Goal: Check status: Check status

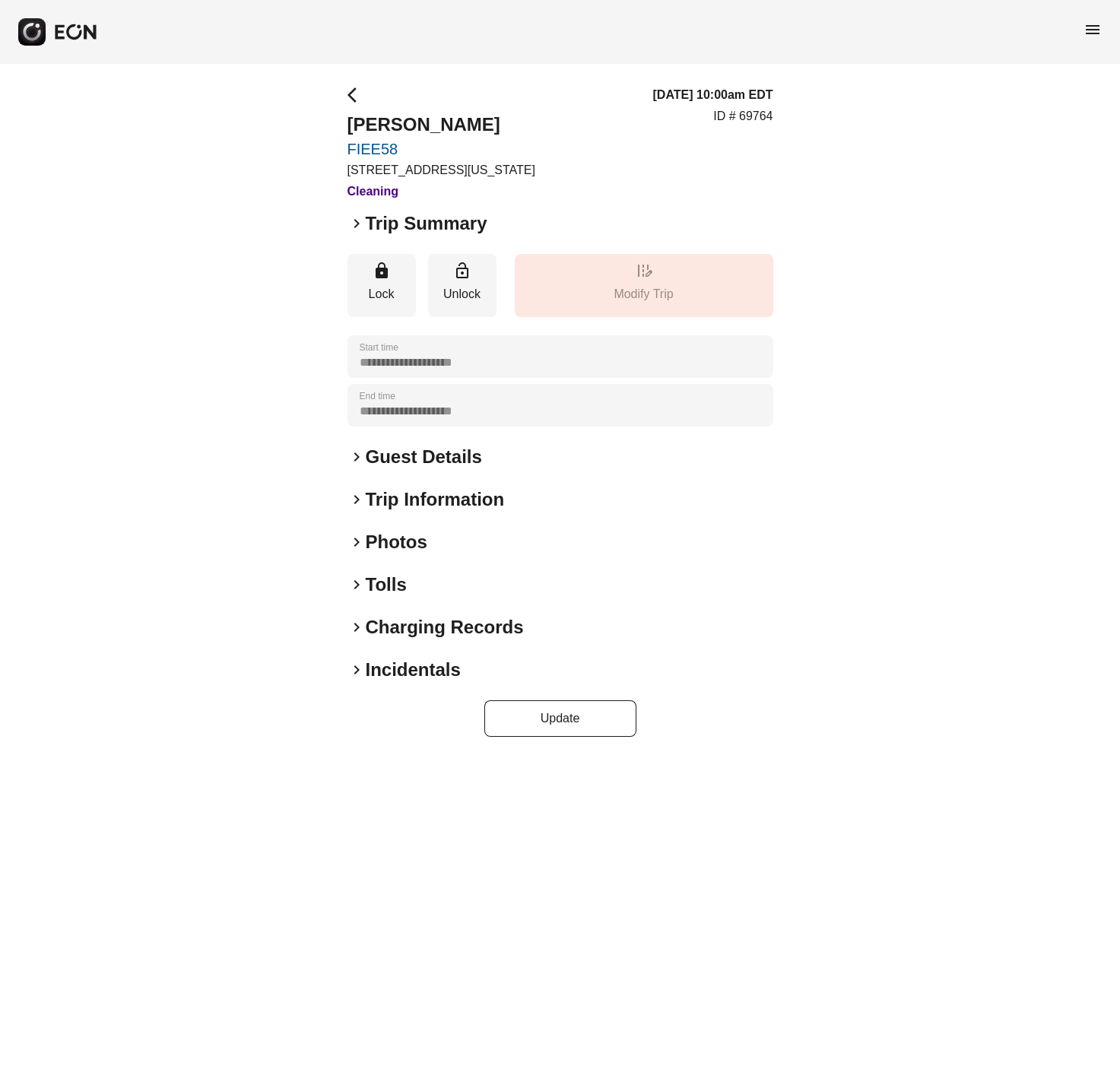
click at [360, 581] on span "keyboard_arrow_right" at bounding box center [356, 584] width 19 height 19
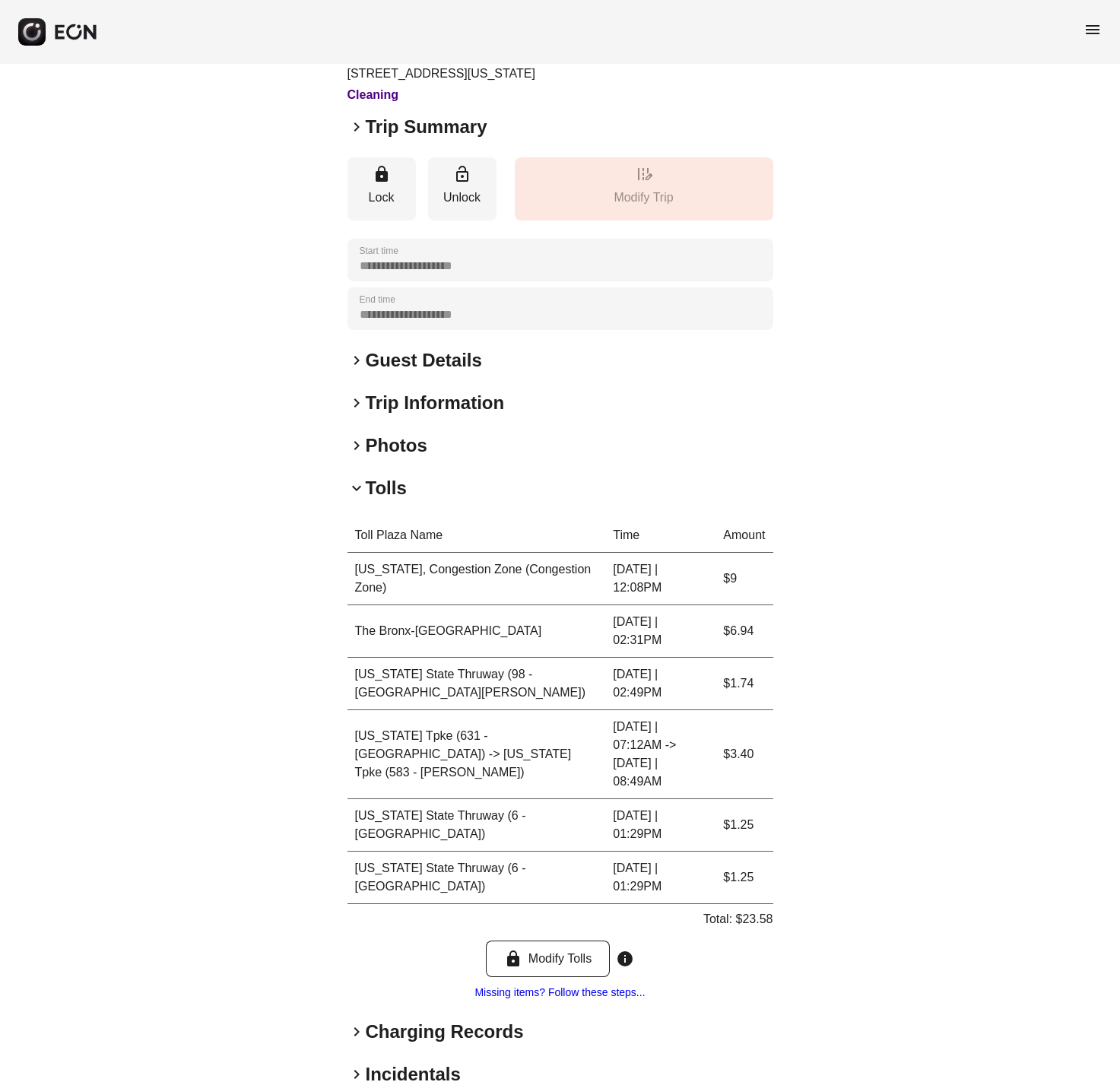
scroll to position [106, 0]
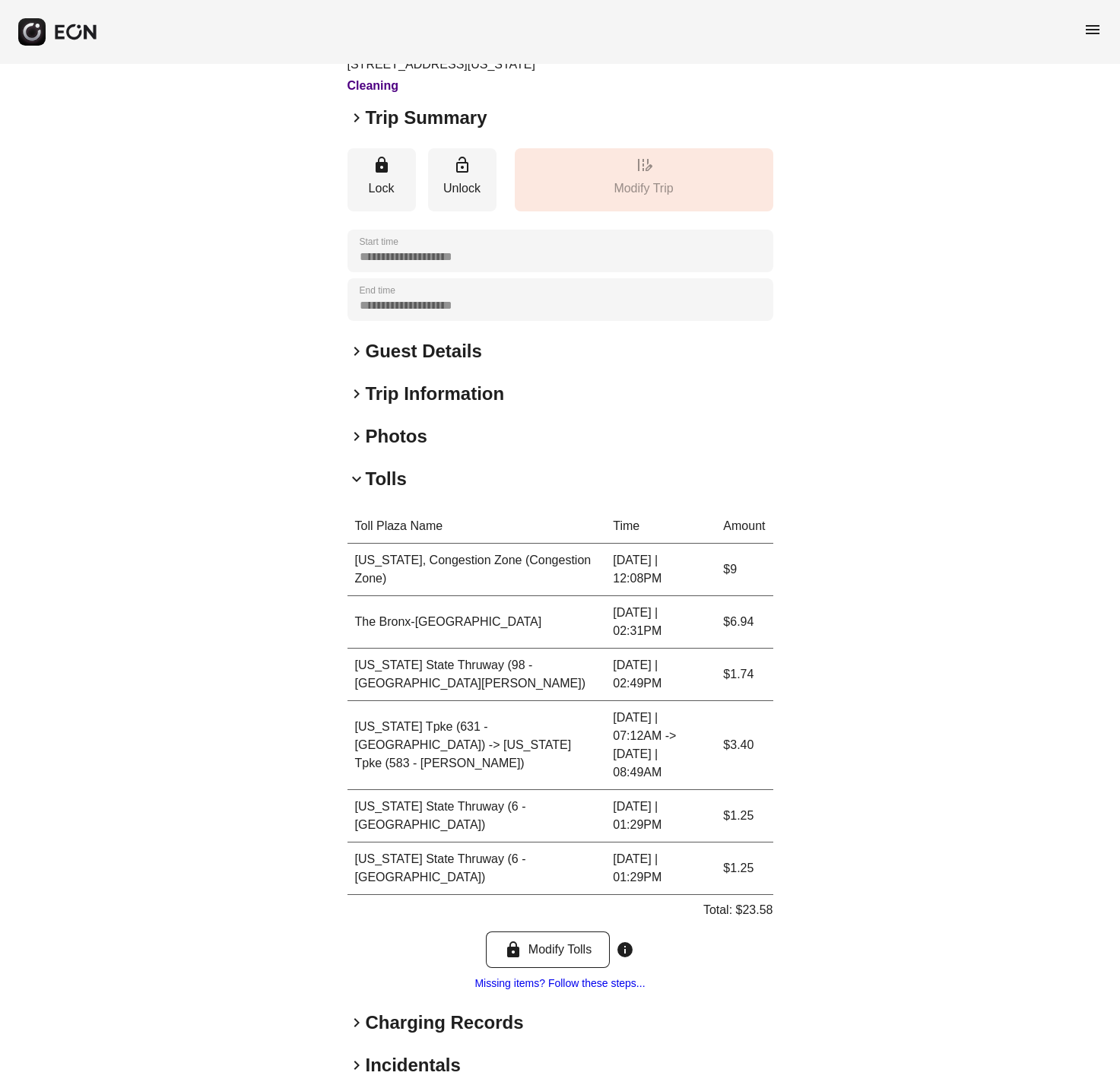
click at [352, 1014] on span "keyboard_arrow_right" at bounding box center [356, 1023] width 19 height 19
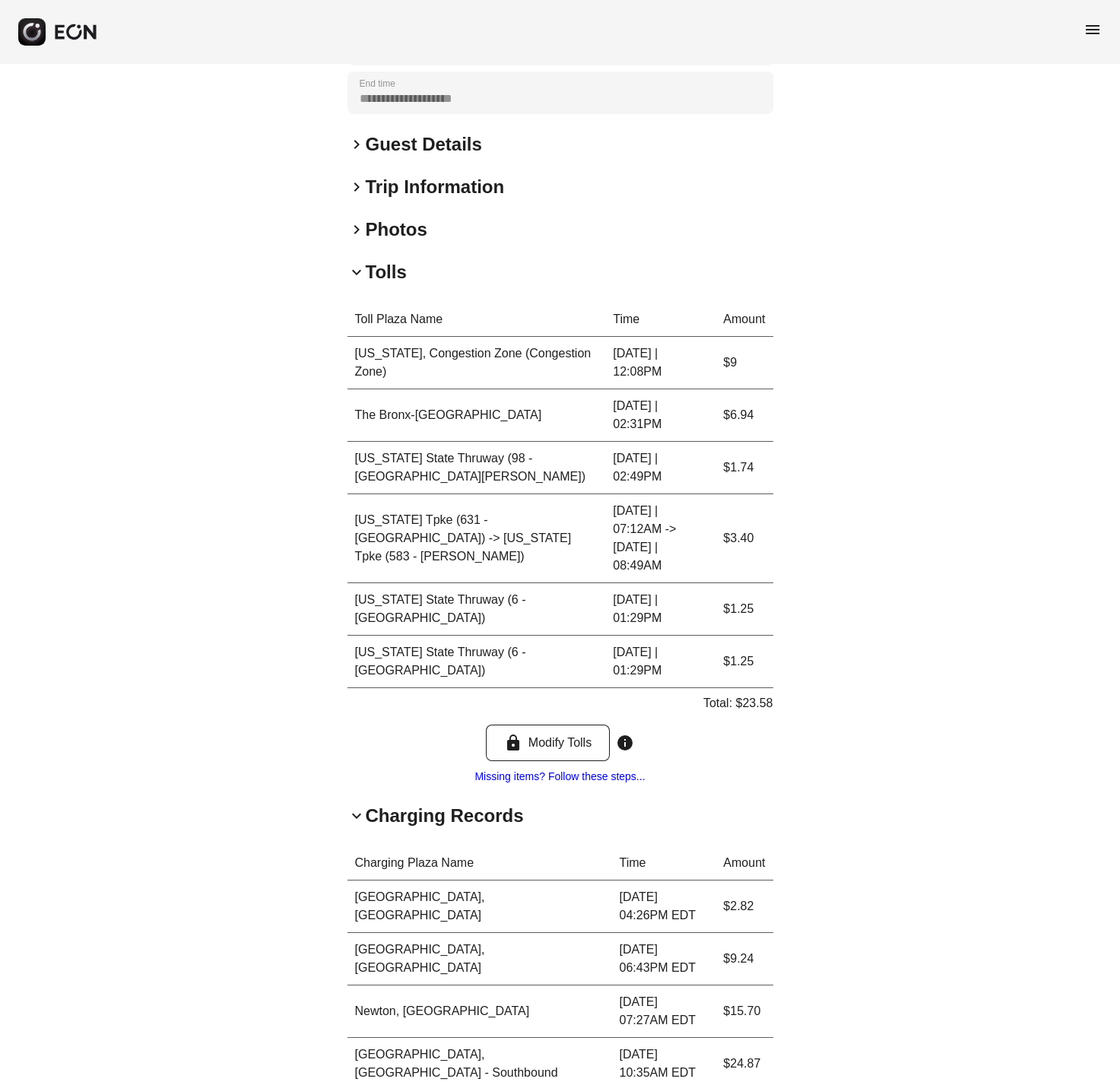
scroll to position [395, 0]
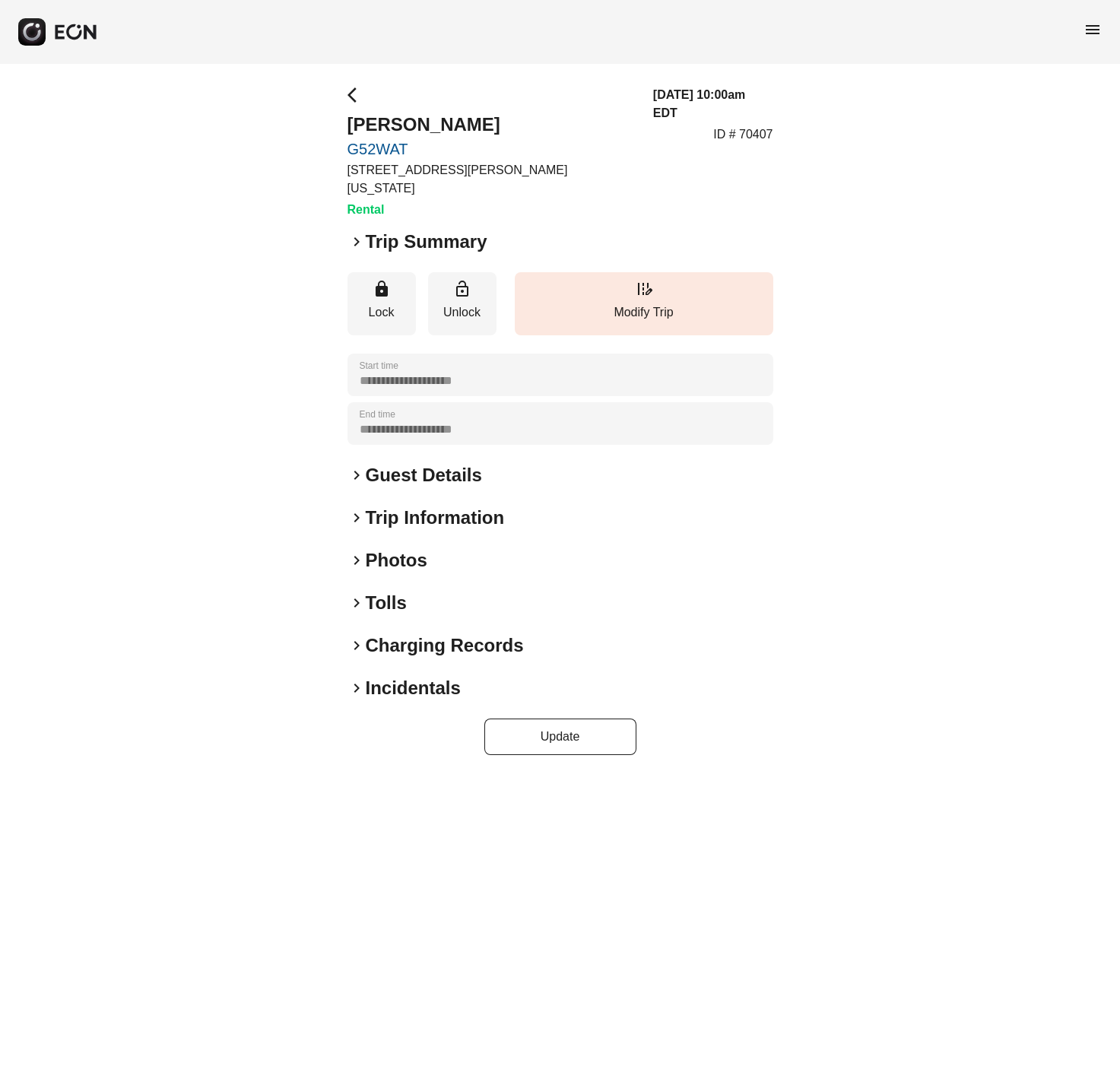
click at [355, 551] on span "keyboard_arrow_right" at bounding box center [356, 560] width 19 height 19
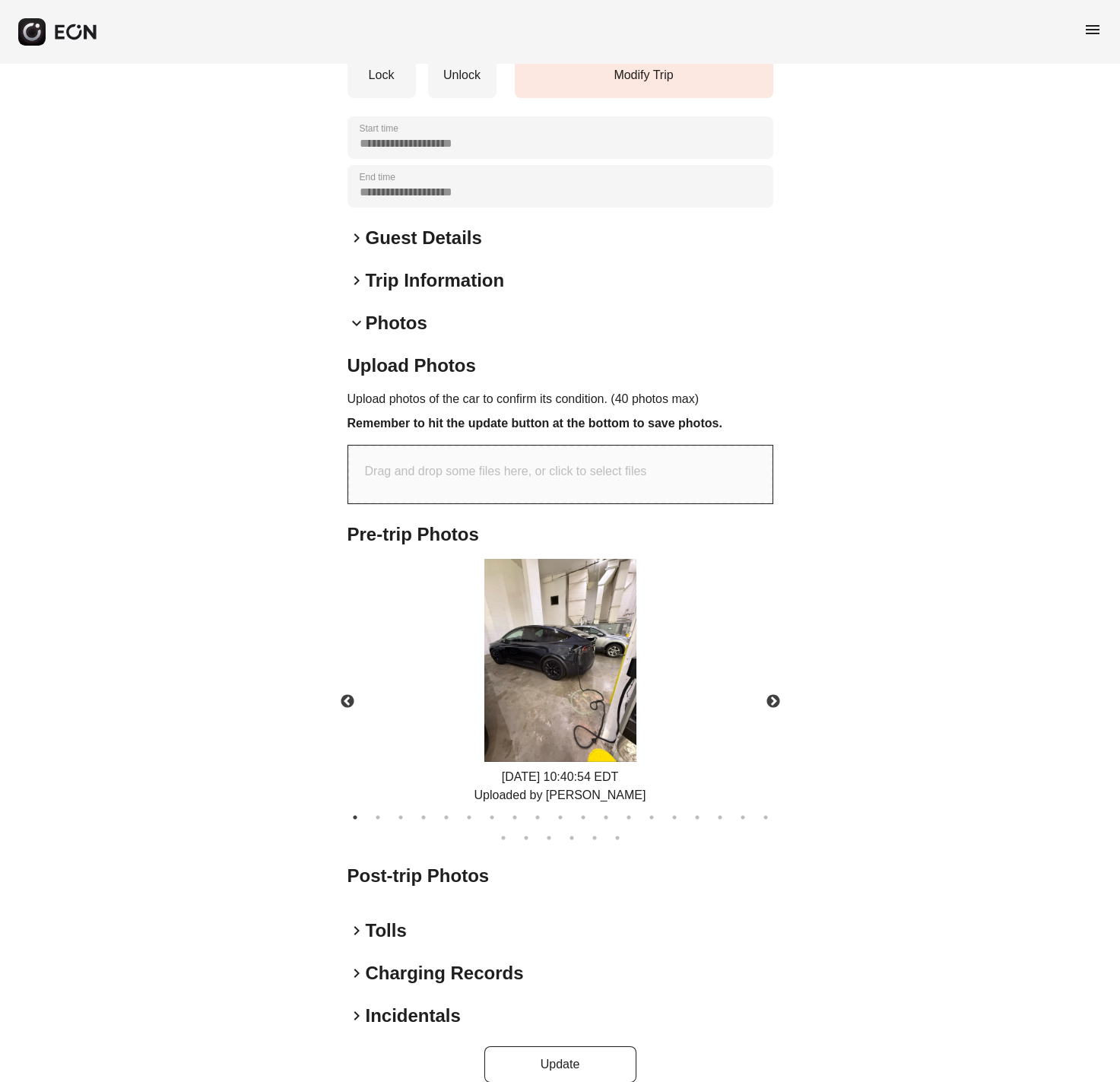
scroll to position [241, 0]
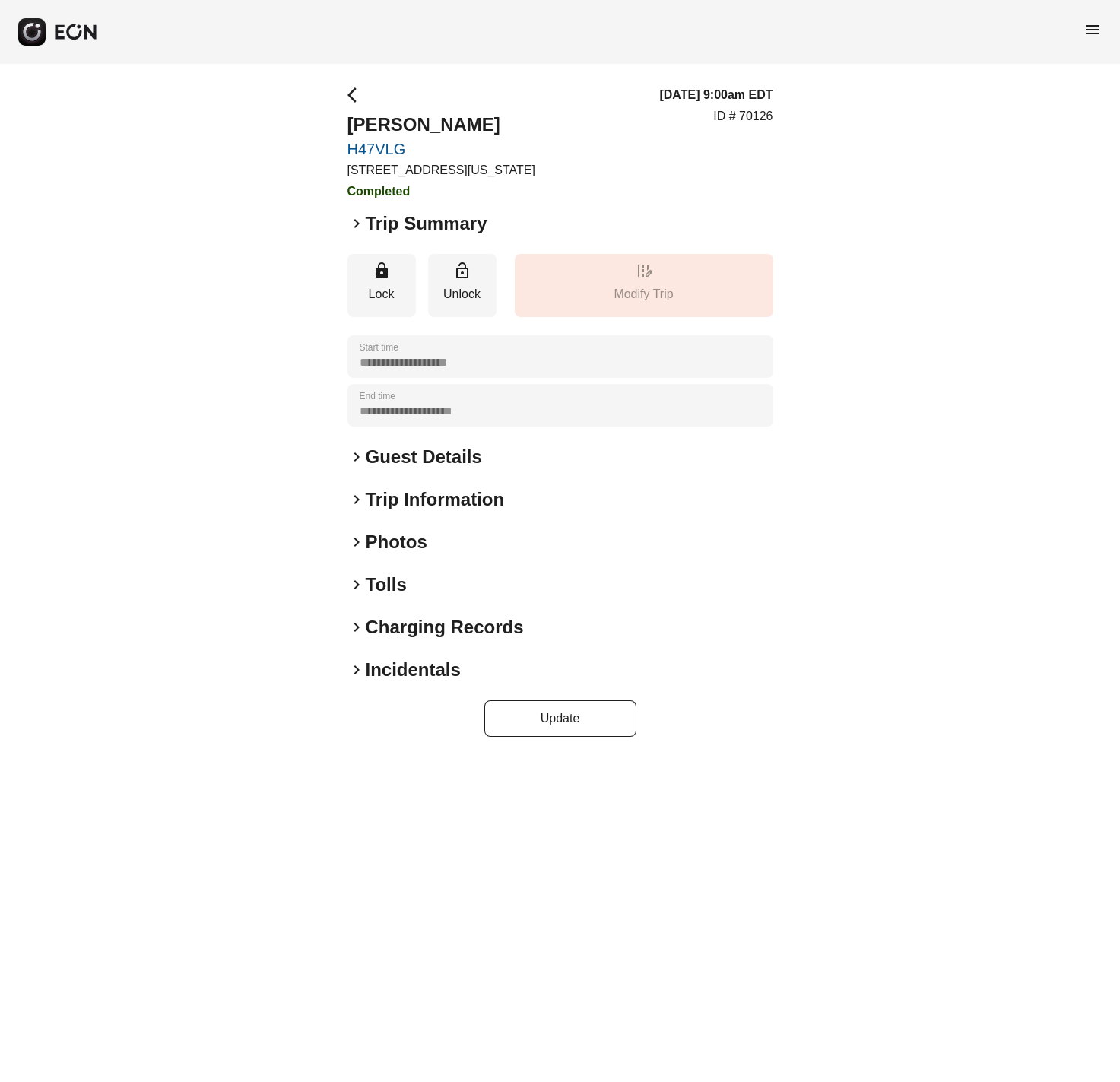
click at [355, 549] on div "keyboard_arrow_right Photos" at bounding box center [560, 541] width 426 height 24
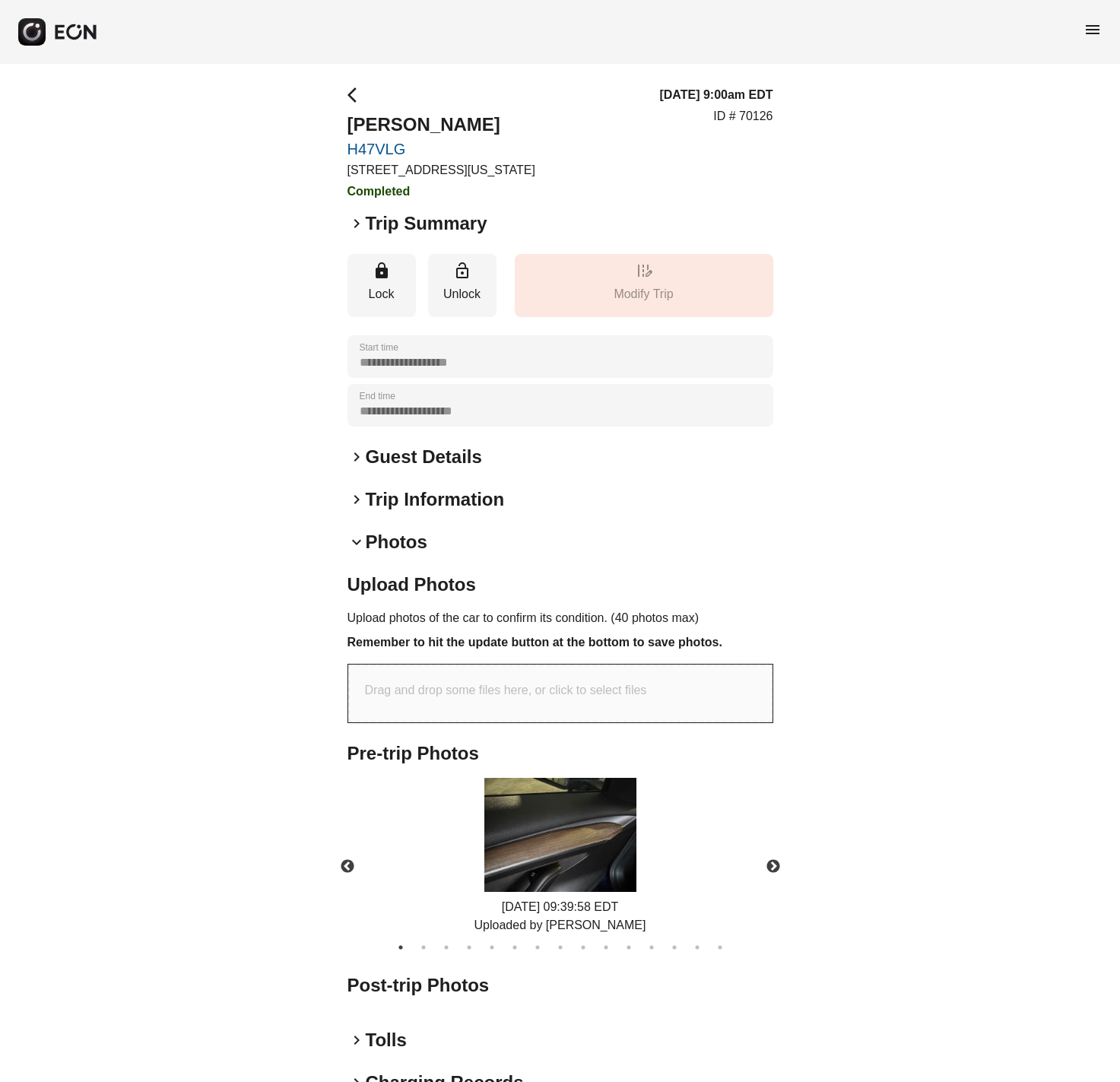
click at [112, 140] on div "**********" at bounding box center [560, 639] width 1120 height 1150
